Goal: Information Seeking & Learning: Check status

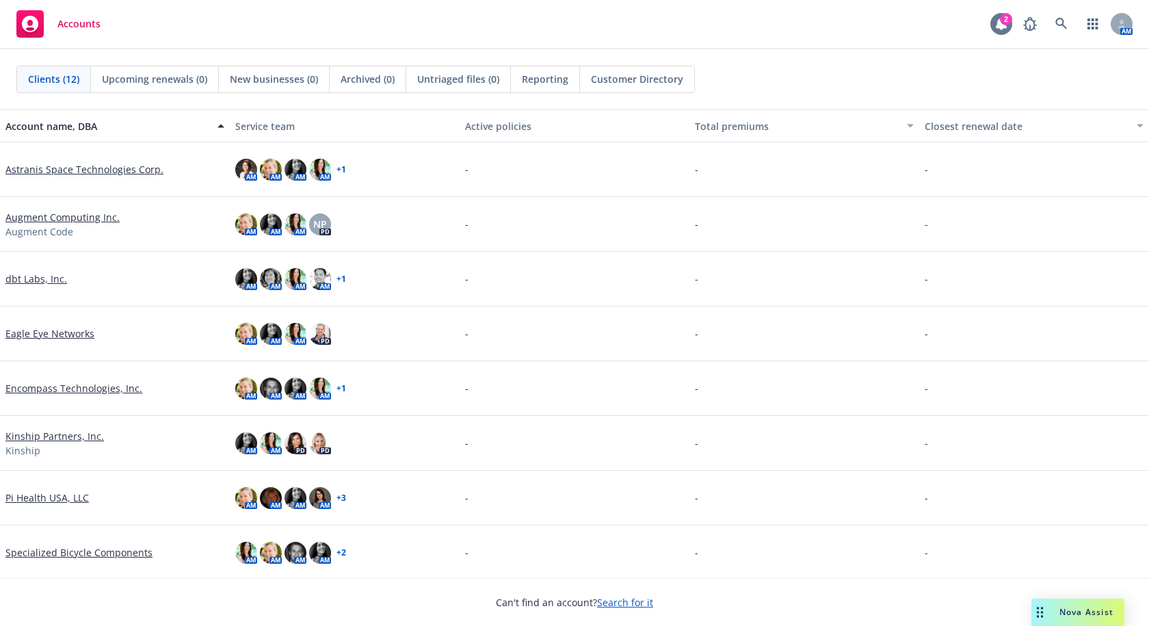
click at [1000, 24] on icon at bounding box center [1001, 24] width 11 height 12
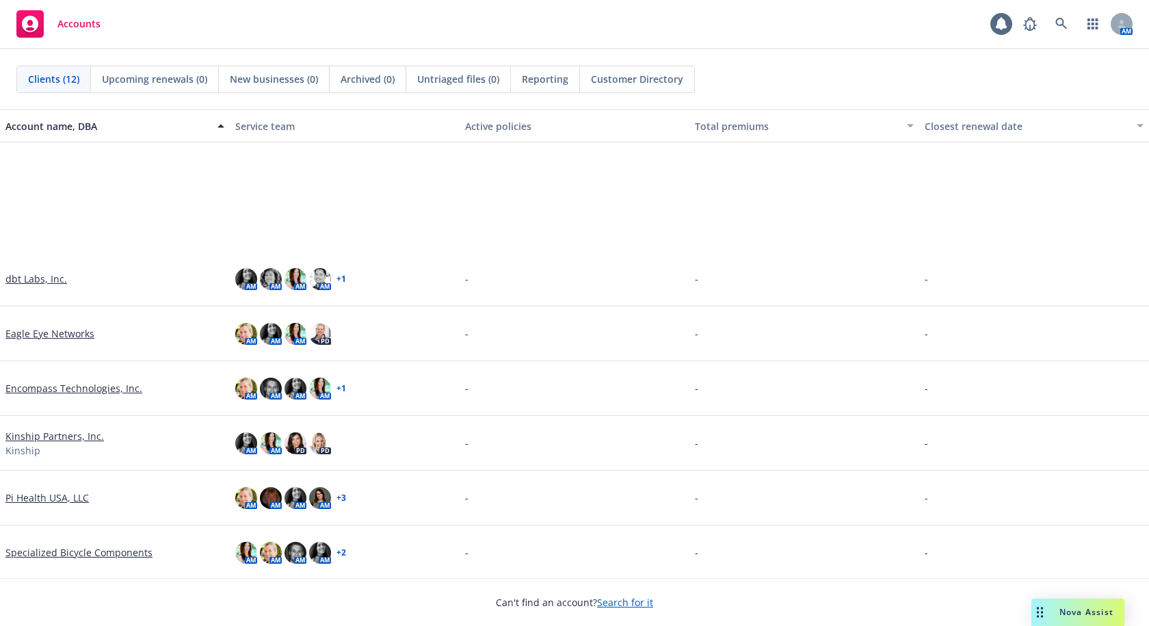
scroll to position [205, 0]
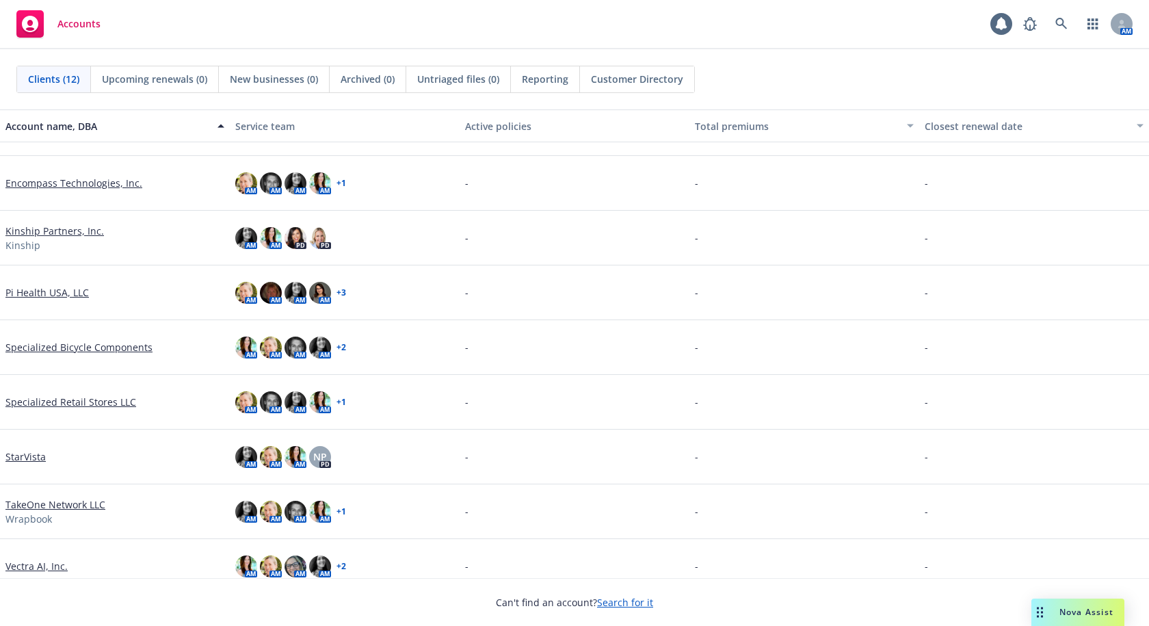
click at [94, 398] on link "Specialized Retail Stores LLC" at bounding box center [70, 402] width 131 height 14
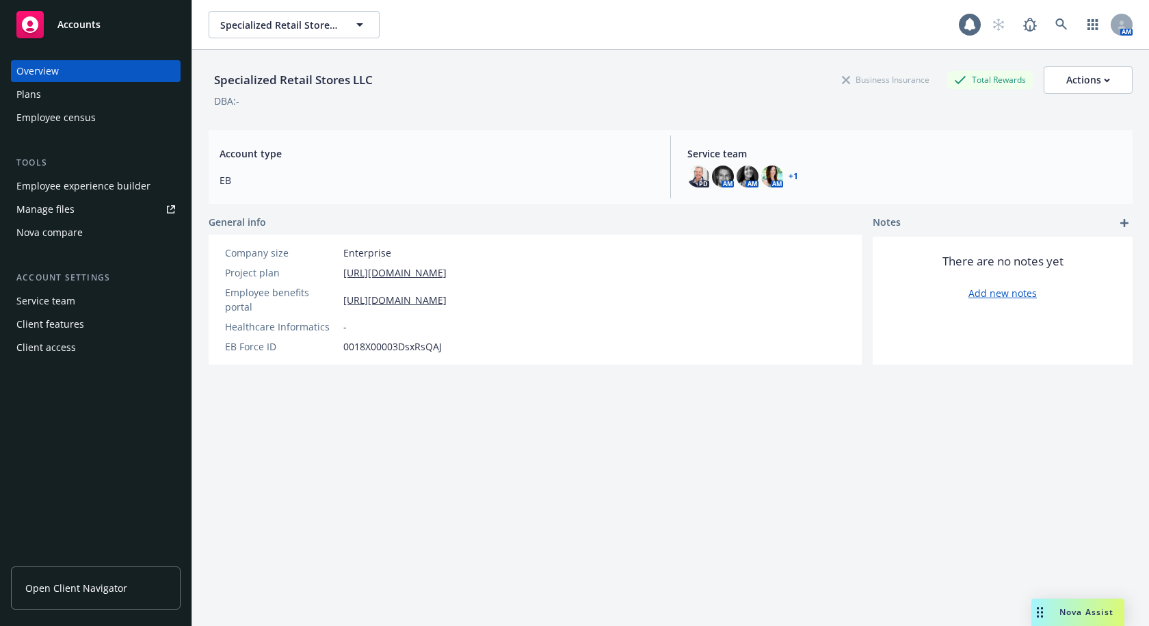
click at [74, 97] on div "Plans" at bounding box center [95, 94] width 159 height 22
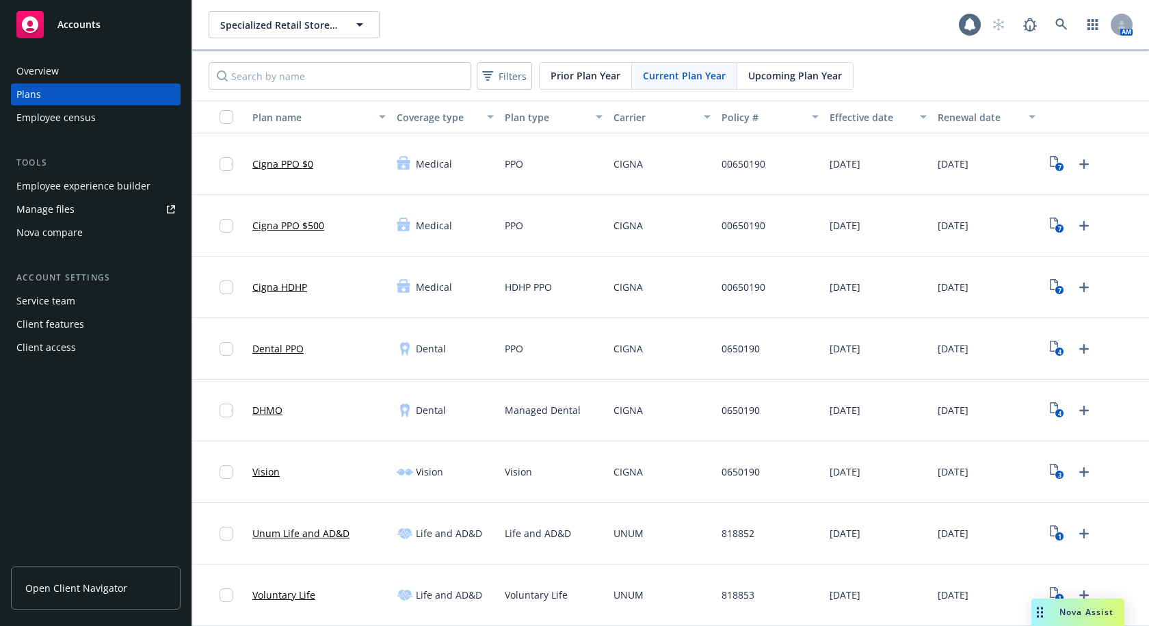
click at [784, 83] on div "Upcoming Plan Year" at bounding box center [796, 76] width 116 height 26
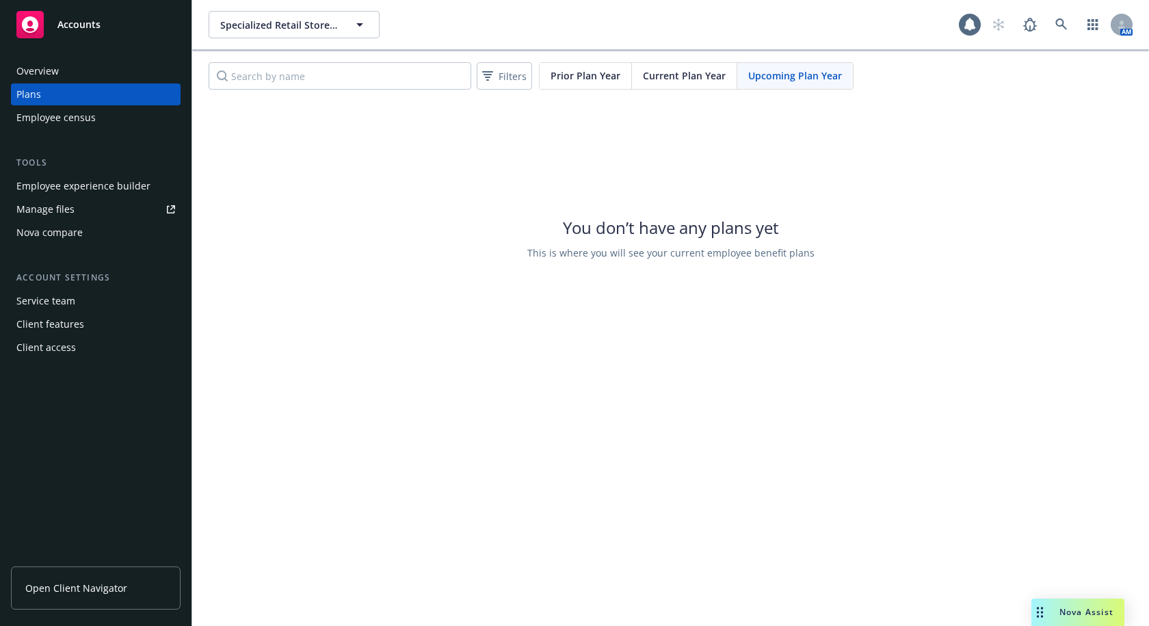
click at [664, 77] on span "Current Plan Year" at bounding box center [684, 75] width 83 height 14
